Goal: Task Accomplishment & Management: Manage account settings

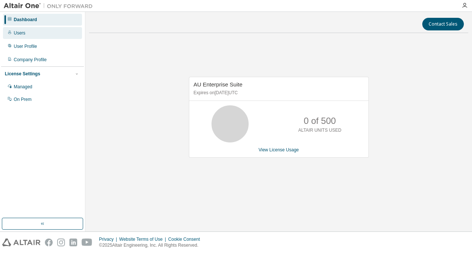
click at [21, 36] on div "Users" at bounding box center [20, 33] width 12 height 6
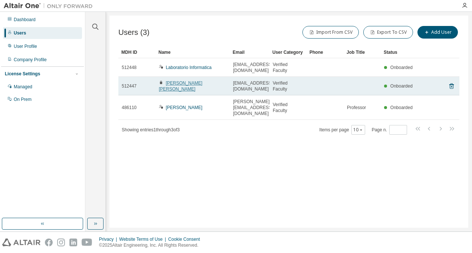
click at [187, 81] on link "[PERSON_NAME] [PERSON_NAME]" at bounding box center [180, 86] width 43 height 11
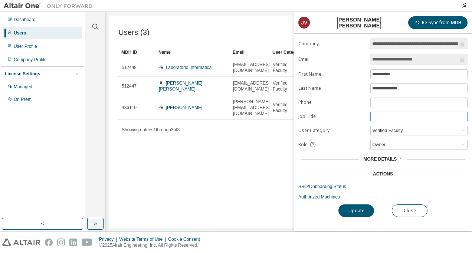
click at [388, 116] on input "text" at bounding box center [419, 117] width 94 height 6
click at [464, 146] on icon at bounding box center [463, 144] width 7 height 7
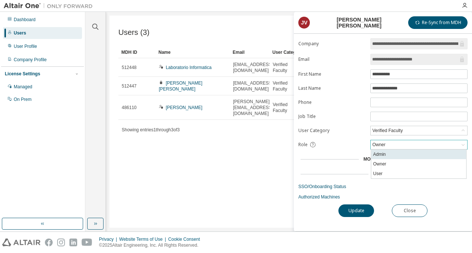
click at [405, 155] on li "Admin" at bounding box center [419, 155] width 95 height 10
click at [414, 205] on button "Close" at bounding box center [410, 211] width 36 height 13
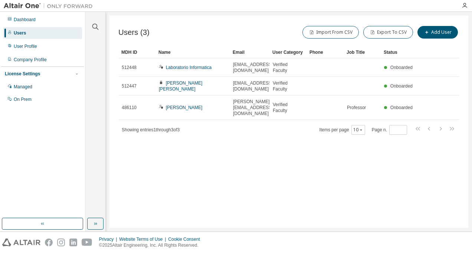
click at [325, 161] on div "Users (3) Import From CSV Export To CSV Add User Clear Load Save Save As Field …" at bounding box center [289, 122] width 359 height 212
